Goal: Task Accomplishment & Management: Complete application form

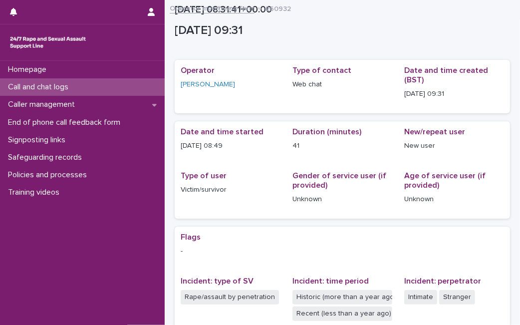
scroll to position [211, 0]
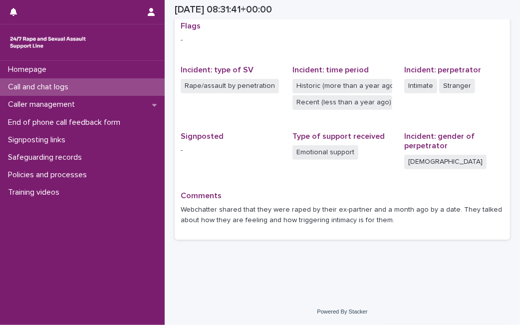
drag, startPoint x: 0, startPoint y: 0, endPoint x: 86, endPoint y: 87, distance: 122.0
click at [86, 87] on div "Call and chat logs" at bounding box center [82, 86] width 165 height 17
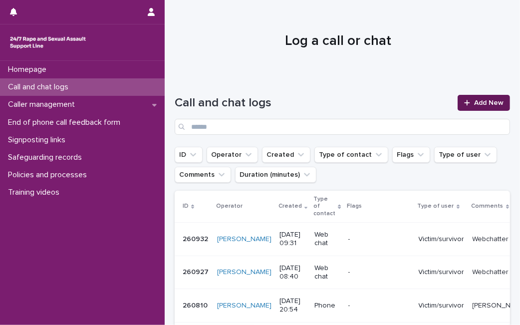
click at [474, 99] on span "Add New" at bounding box center [488, 102] width 29 height 7
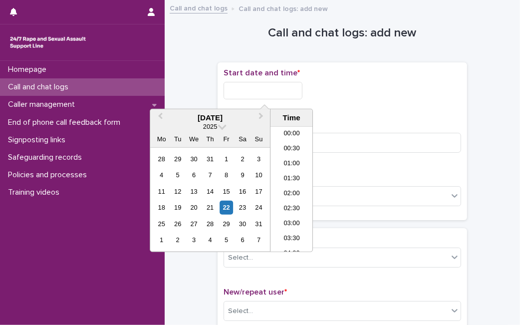
click at [277, 89] on input "text" at bounding box center [262, 90] width 79 height 17
click at [224, 205] on div "22" at bounding box center [225, 206] width 13 height 13
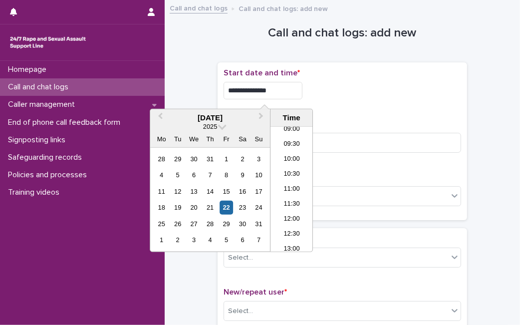
click at [281, 93] on input "**********" at bounding box center [262, 90] width 79 height 17
type input "**********"
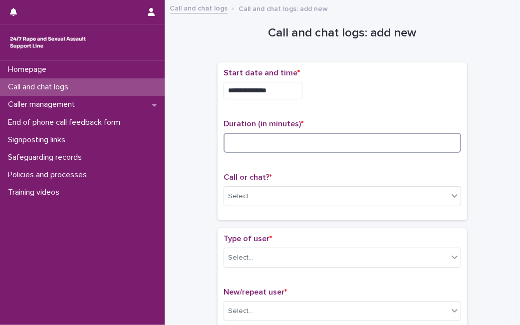
click at [361, 136] on input at bounding box center [341, 143] width 237 height 20
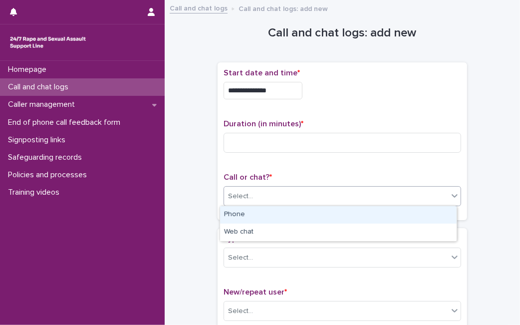
click at [292, 198] on div "Select..." at bounding box center [336, 196] width 224 height 16
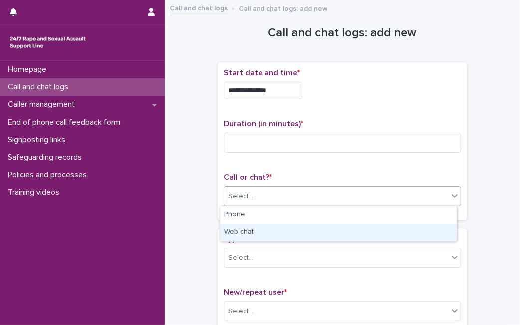
click at [269, 231] on div "Web chat" at bounding box center [338, 231] width 236 height 17
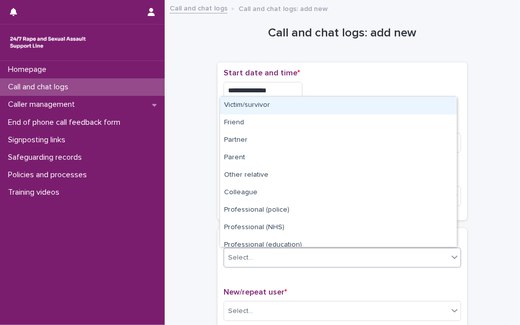
click at [253, 255] on div "Select..." at bounding box center [336, 257] width 224 height 16
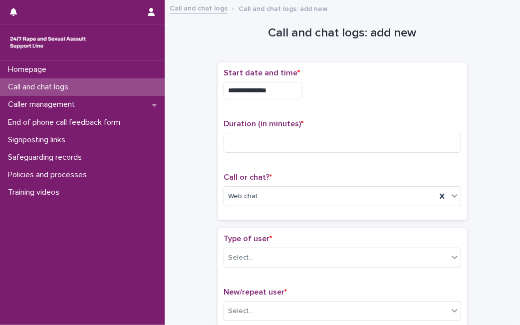
click at [235, 140] on input at bounding box center [341, 143] width 237 height 20
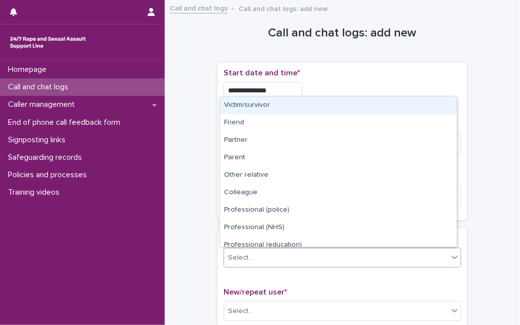
click at [334, 254] on div "Select..." at bounding box center [336, 257] width 224 height 16
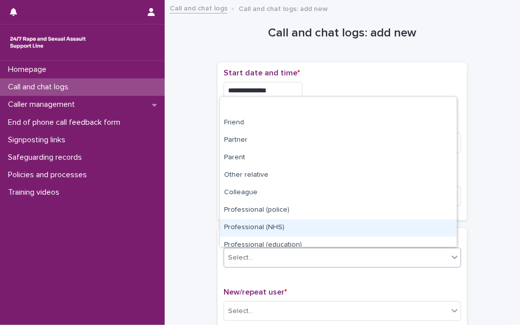
scroll to position [112, 0]
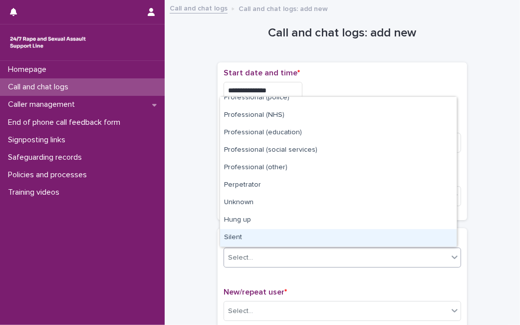
click at [429, 234] on div "Silent" at bounding box center [338, 237] width 236 height 17
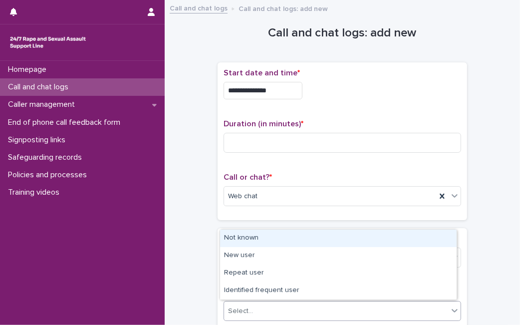
click at [339, 311] on div "Select..." at bounding box center [336, 311] width 224 height 16
click at [280, 236] on div "Not known" at bounding box center [338, 237] width 236 height 17
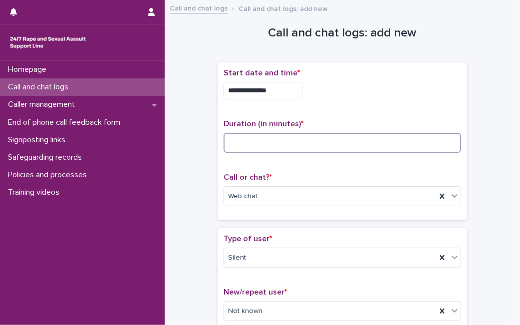
click at [294, 138] on input at bounding box center [341, 143] width 237 height 20
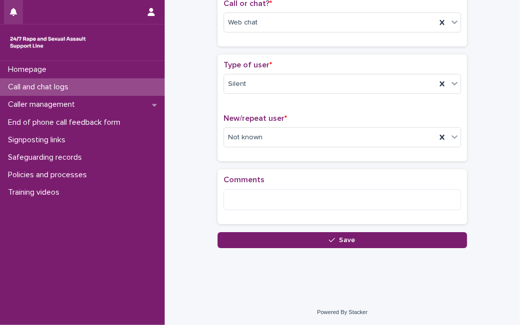
type input "*"
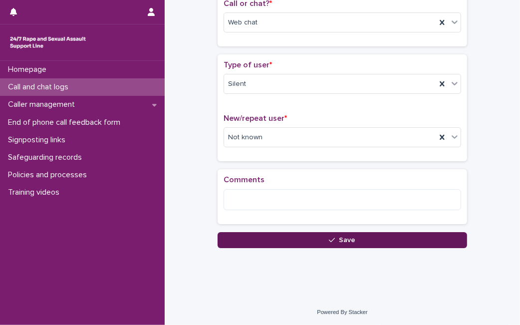
click at [239, 241] on button "Save" at bounding box center [341, 240] width 249 height 16
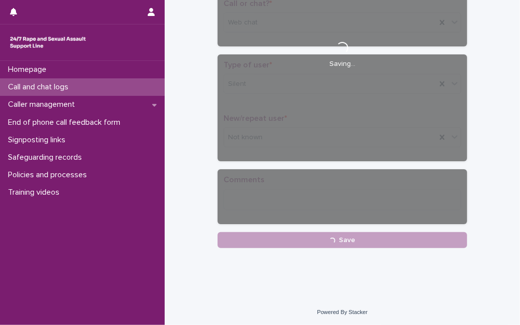
click at [84, 92] on div "Call and chat logs" at bounding box center [82, 86] width 165 height 17
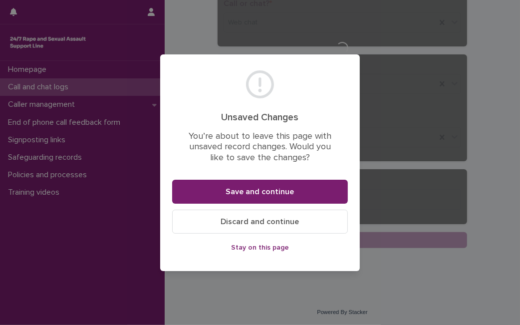
click at [253, 245] on span "Stay on this page" at bounding box center [260, 247] width 58 height 7
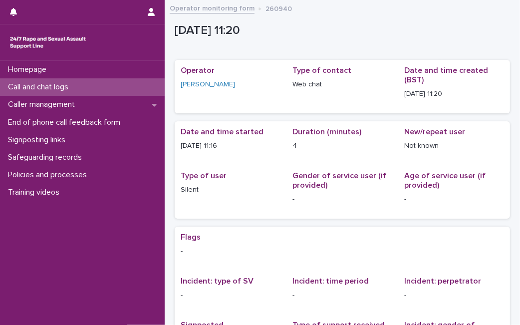
click at [52, 91] on p "Call and chat logs" at bounding box center [40, 86] width 72 height 9
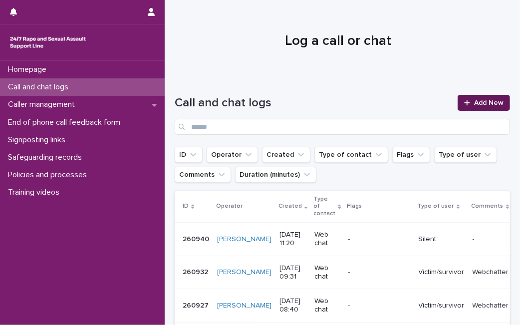
click at [474, 100] on span "Add New" at bounding box center [488, 102] width 29 height 7
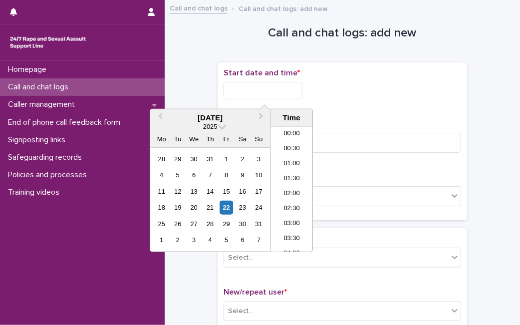
click at [273, 89] on input "text" at bounding box center [262, 90] width 79 height 17
click at [223, 210] on div "22" at bounding box center [225, 206] width 13 height 13
type input "**********"
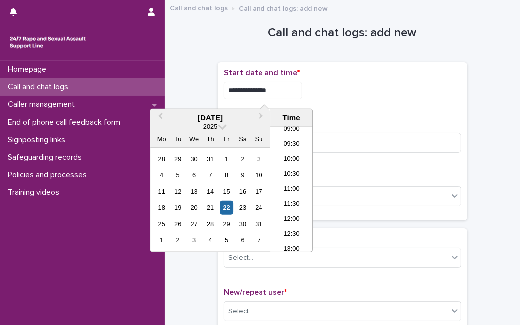
click at [288, 90] on input "**********" at bounding box center [262, 90] width 79 height 17
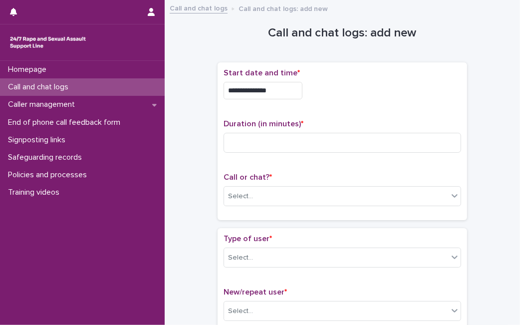
click at [345, 89] on div "**********" at bounding box center [341, 90] width 237 height 17
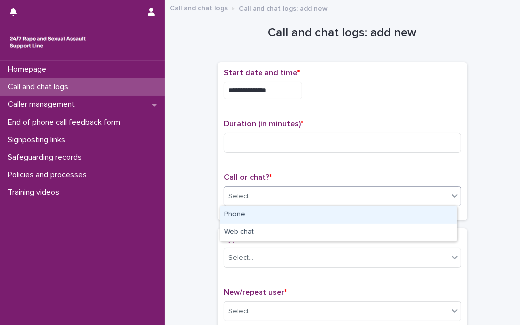
click at [258, 201] on div "Select..." at bounding box center [336, 196] width 224 height 16
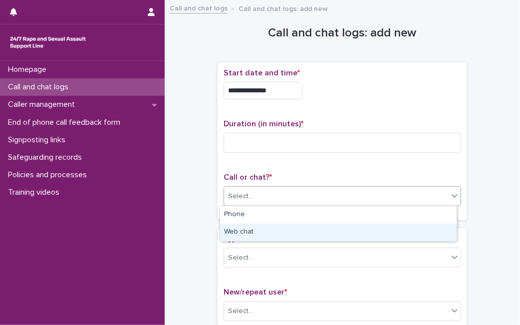
click at [248, 232] on div "Web chat" at bounding box center [338, 231] width 236 height 17
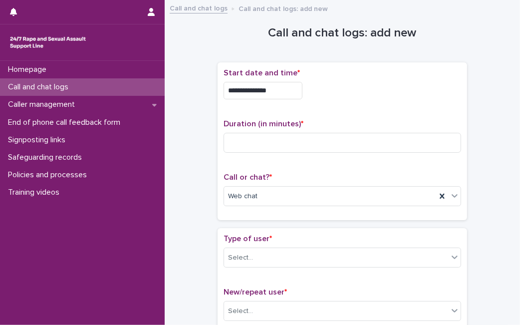
click at [318, 100] on div "**********" at bounding box center [341, 87] width 237 height 39
